Goal: Information Seeking & Learning: Learn about a topic

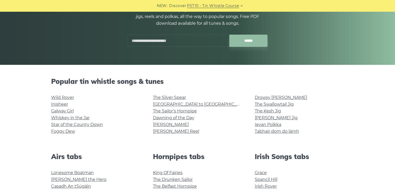
scroll to position [72, 0]
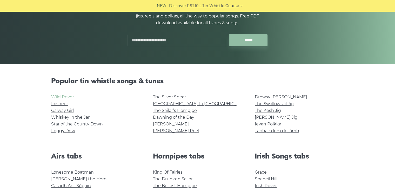
click at [58, 96] on link "Wild Rover" at bounding box center [62, 96] width 23 height 5
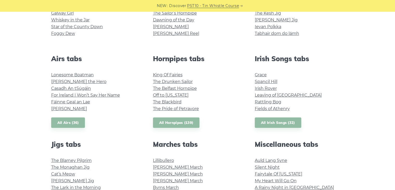
scroll to position [170, 0]
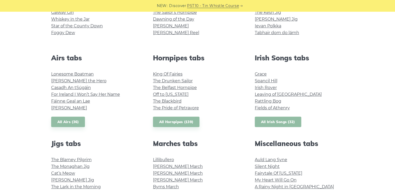
click at [267, 122] on link "All Irish Songs (32)" at bounding box center [278, 121] width 46 height 11
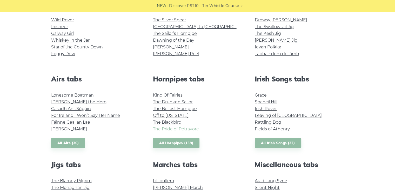
scroll to position [151, 0]
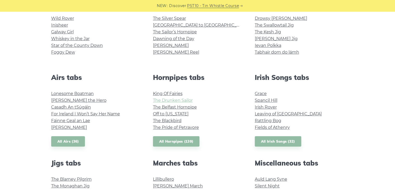
click at [165, 99] on link "The Drunken Sailor" at bounding box center [173, 100] width 40 height 5
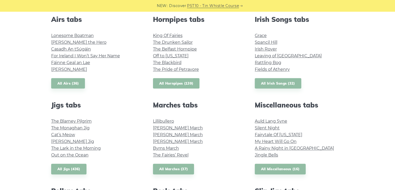
scroll to position [209, 0]
click at [75, 169] on link "All Jigs (436)" at bounding box center [68, 168] width 35 height 11
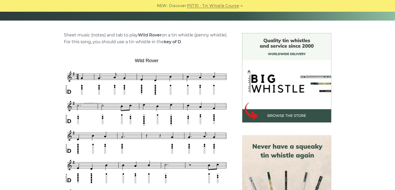
scroll to position [116, 0]
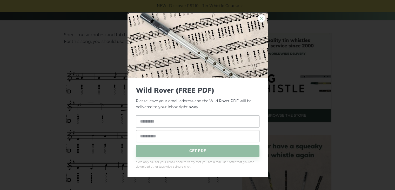
click at [262, 18] on link "×" at bounding box center [262, 18] width 8 height 8
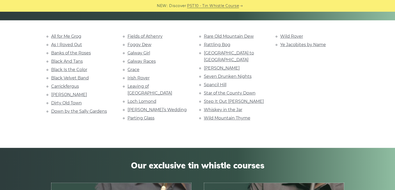
scroll to position [116, 0]
click at [54, 94] on link "[PERSON_NAME]" at bounding box center [69, 94] width 36 height 5
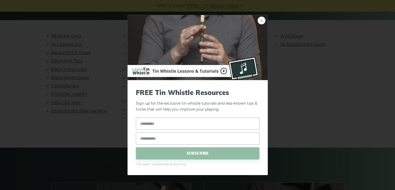
click at [260, 22] on link "×" at bounding box center [262, 21] width 8 height 8
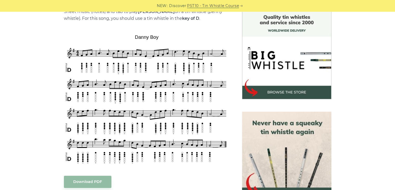
scroll to position [140, 0]
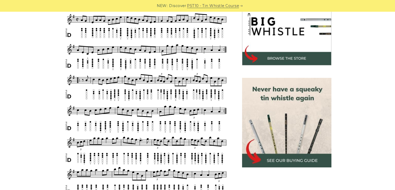
scroll to position [172, 0]
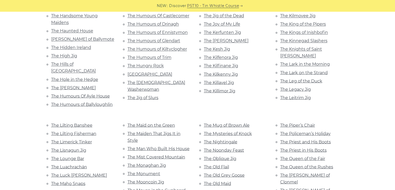
scroll to position [913, 0]
